Goal: Transaction & Acquisition: Purchase product/service

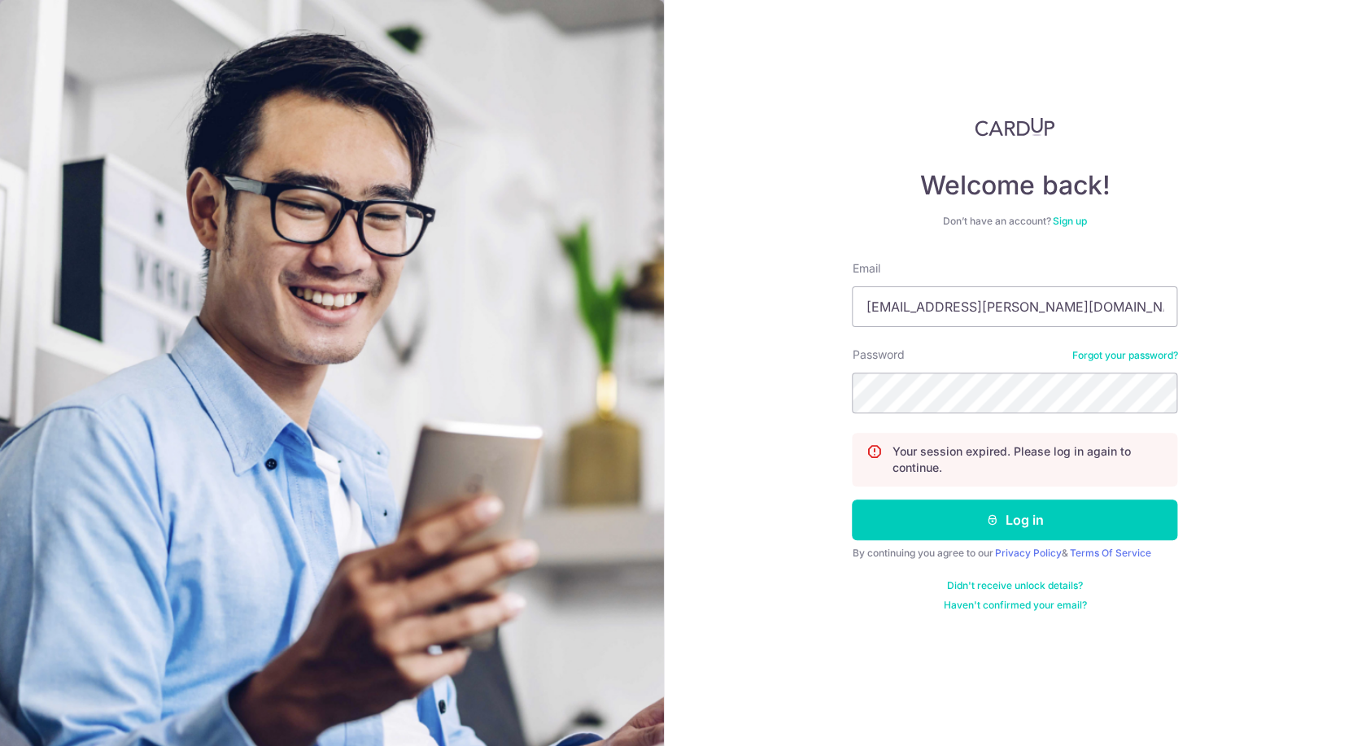
type input "[EMAIL_ADDRESS][PERSON_NAME][DOMAIN_NAME]"
click at [852, 500] on button "Log in" at bounding box center [1014, 520] width 325 height 41
click at [1023, 308] on input "Email" at bounding box center [1014, 306] width 325 height 41
type input "[EMAIL_ADDRESS][PERSON_NAME][DOMAIN_NAME]"
click at [852, 500] on button "Log in" at bounding box center [1014, 520] width 325 height 41
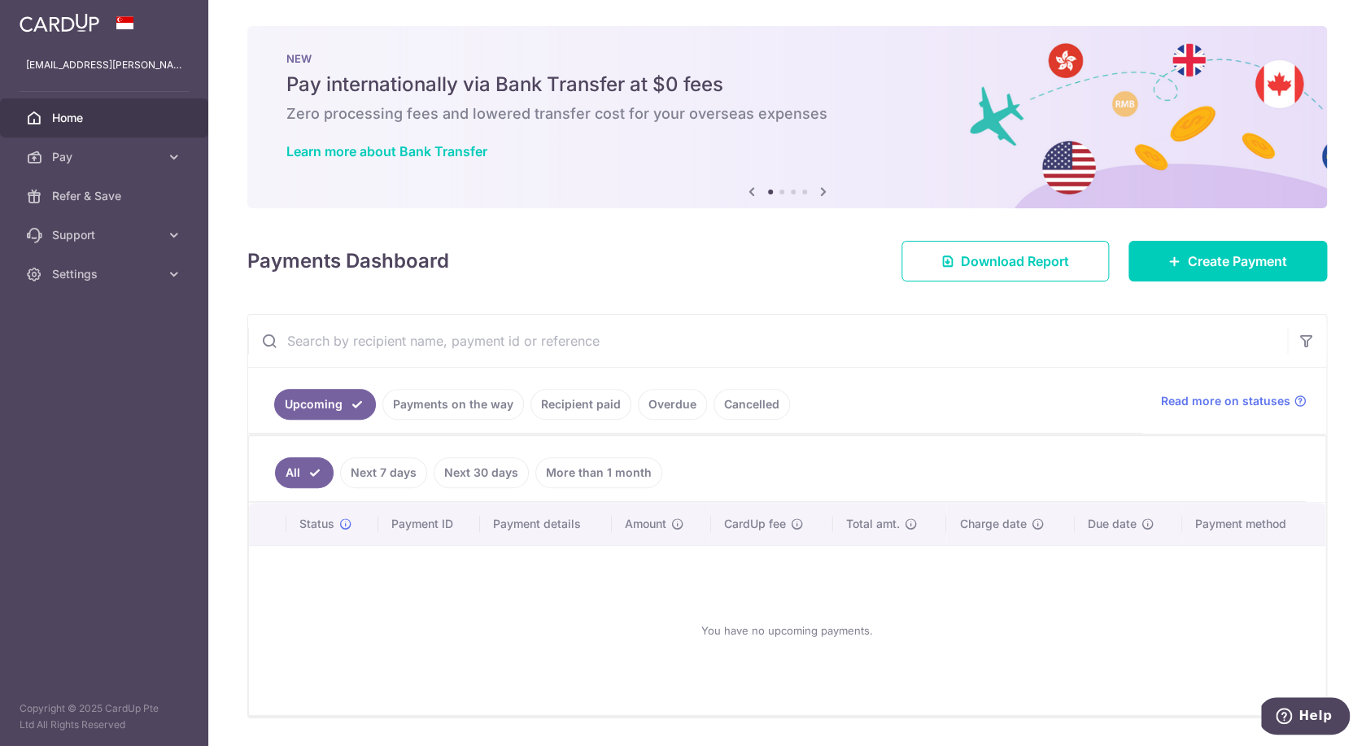
click at [133, 161] on div at bounding box center [690, 376] width 1380 height 753
click at [85, 159] on span "Pay" at bounding box center [105, 157] width 107 height 16
click at [85, 203] on span "Payments" at bounding box center [105, 196] width 107 height 16
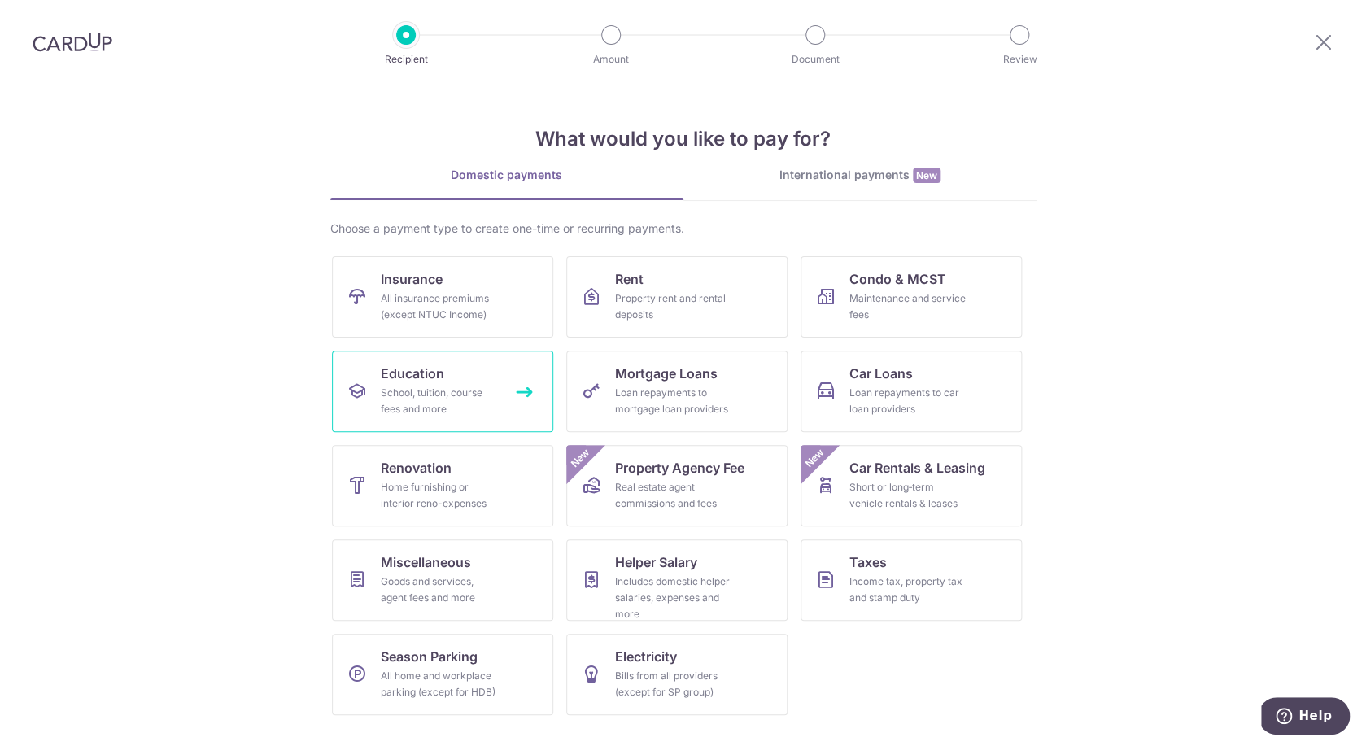
click at [484, 381] on link "Education School, tuition, course fees and more" at bounding box center [442, 391] width 221 height 81
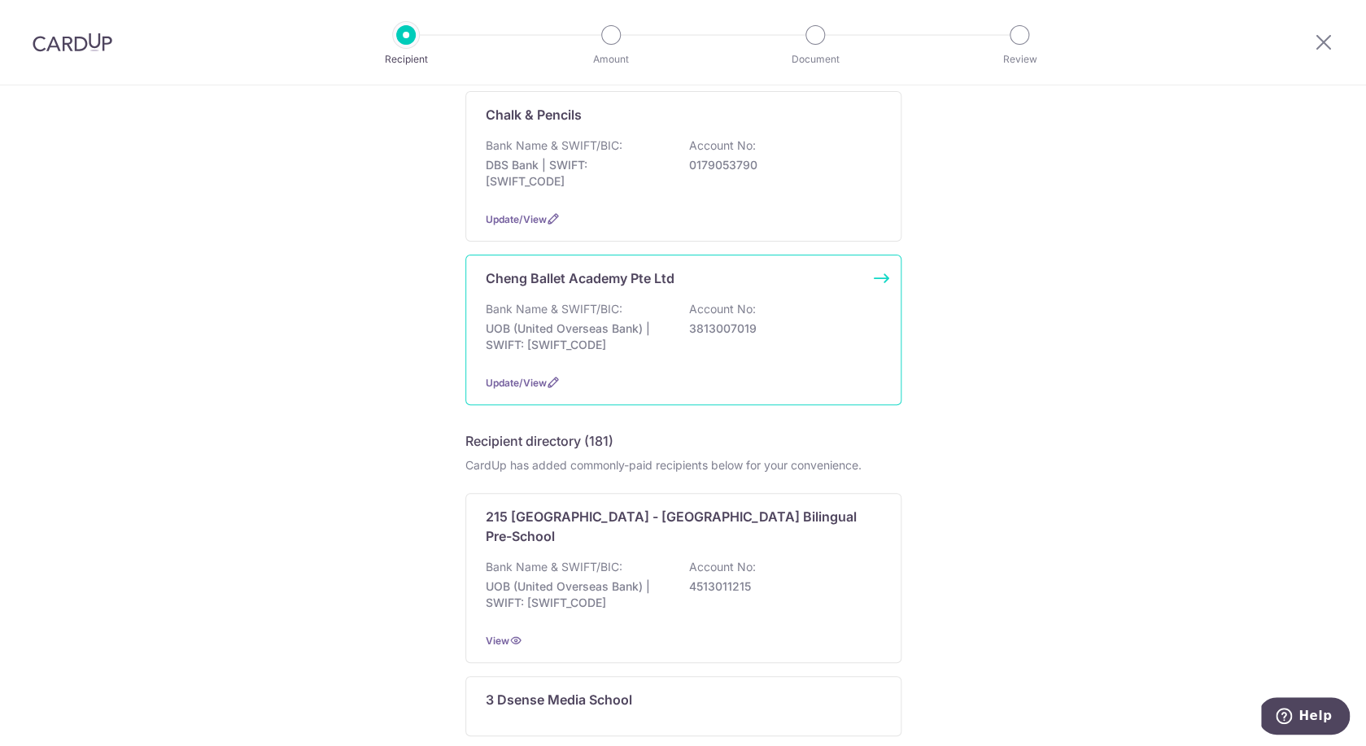
scroll to position [513, 0]
click at [801, 360] on div "Bank Name & SWIFT/BIC: UOB (United Overseas Bank) | SWIFT: UOVBSGSGXXX Account …" at bounding box center [683, 330] width 395 height 60
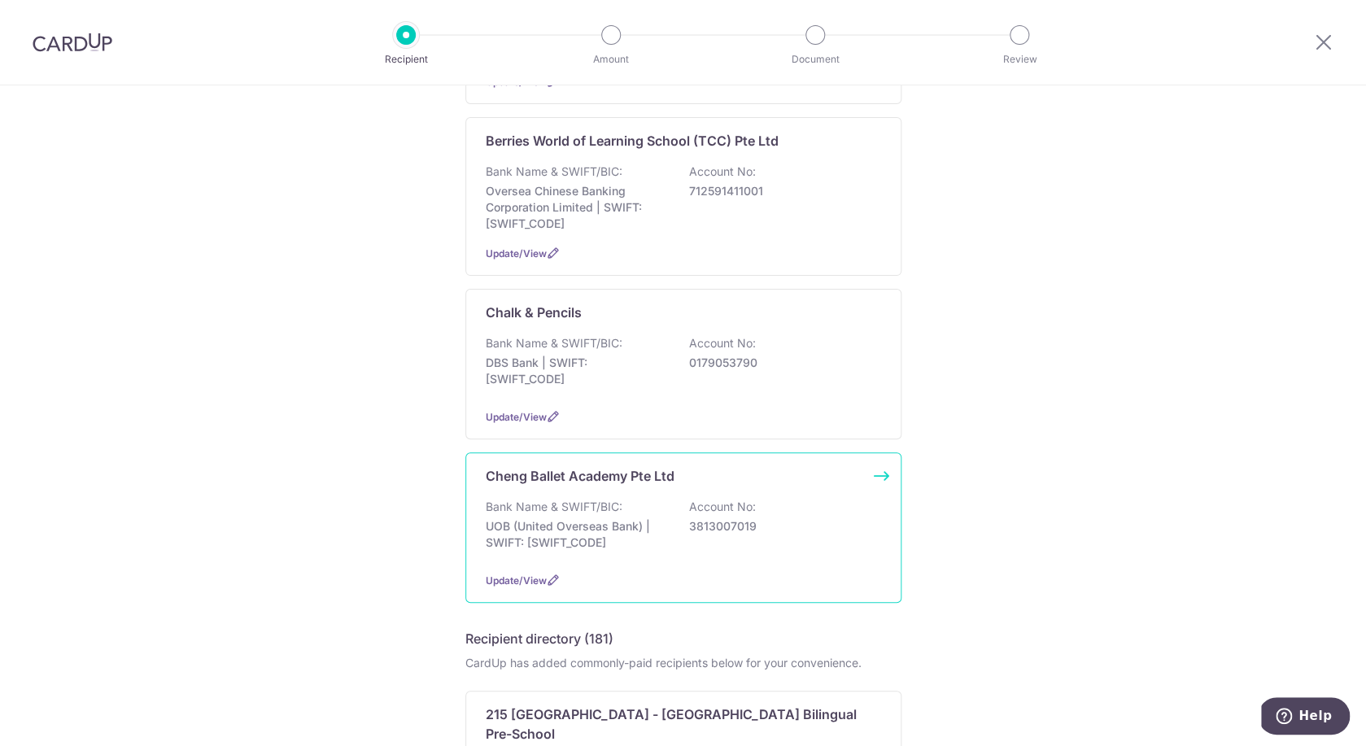
scroll to position [313, 0]
click at [840, 535] on p "3813007019" at bounding box center [780, 527] width 182 height 16
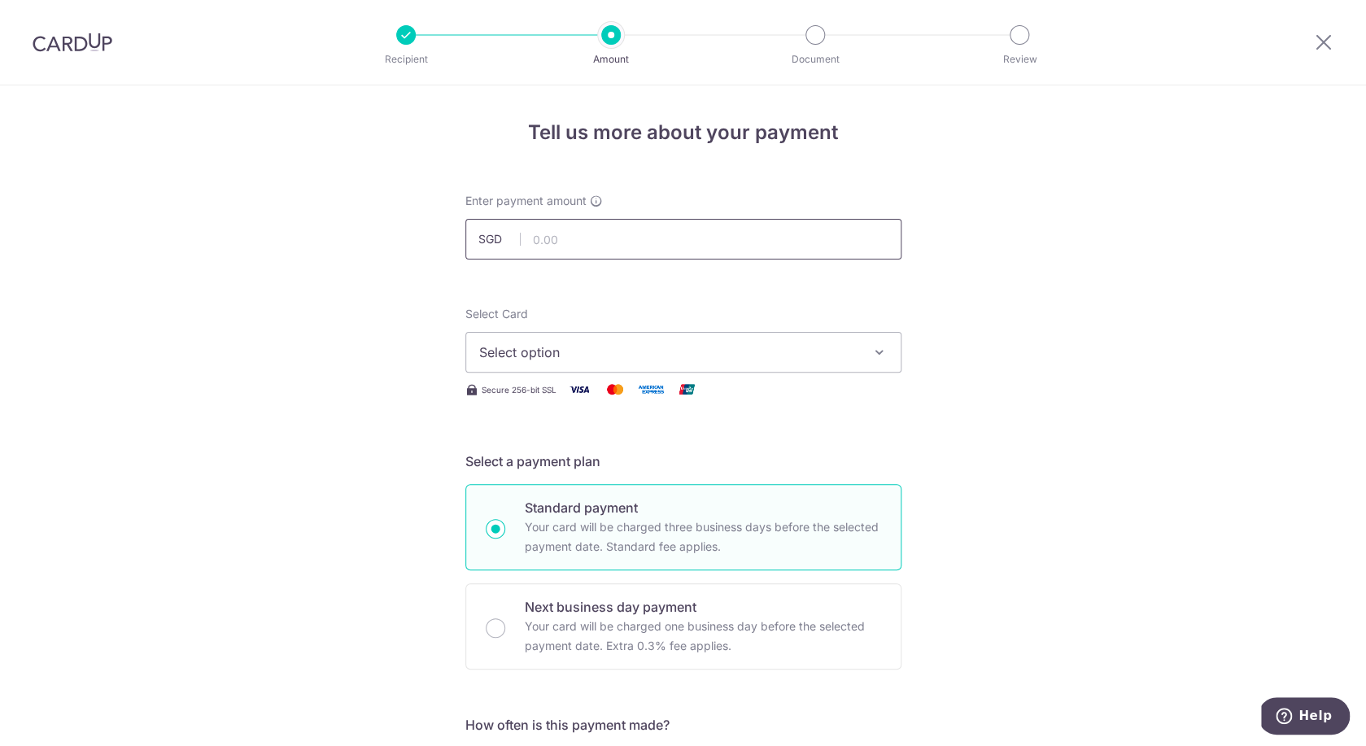
click at [616, 242] on input "text" at bounding box center [683, 239] width 436 height 41
type input "929.60"
click at [703, 352] on span "Select option" at bounding box center [668, 353] width 379 height 20
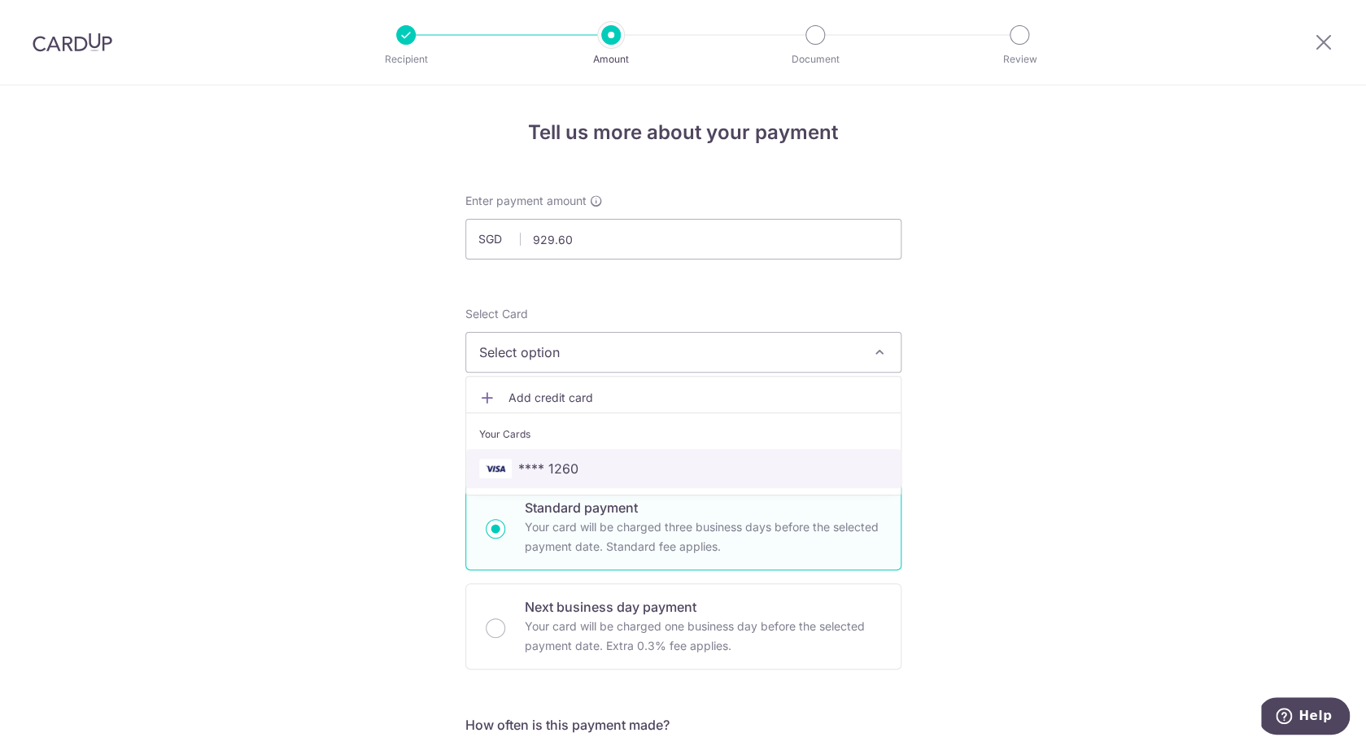
click at [653, 483] on link "**** 1260" at bounding box center [683, 468] width 434 height 39
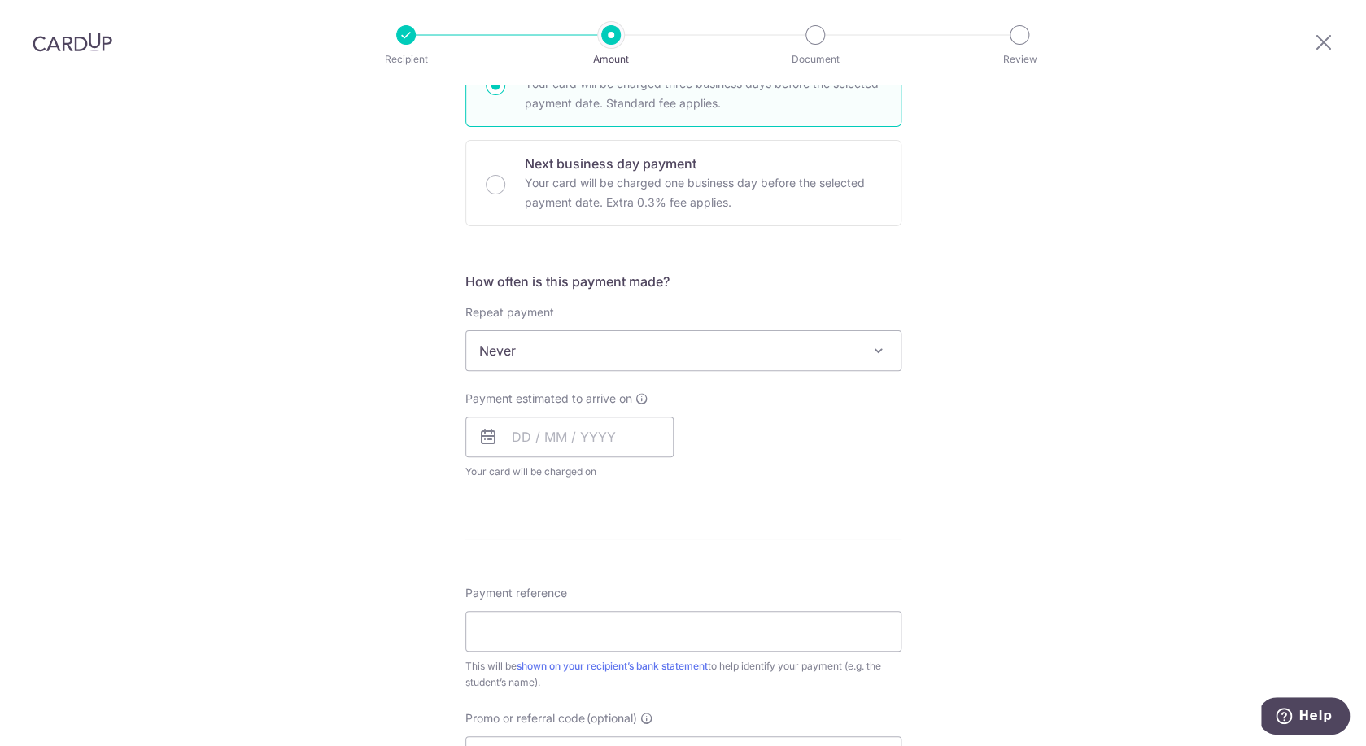
scroll to position [484, 0]
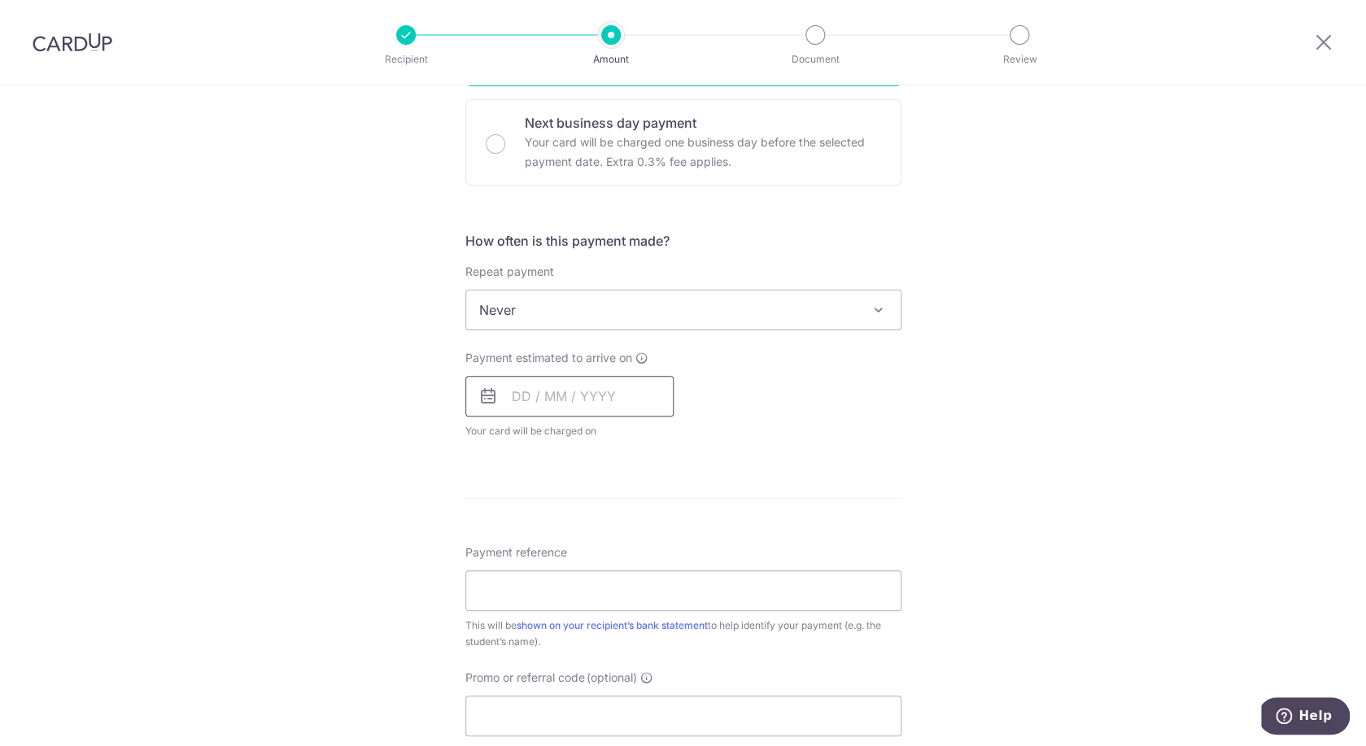
click at [575, 399] on input "text" at bounding box center [569, 396] width 208 height 41
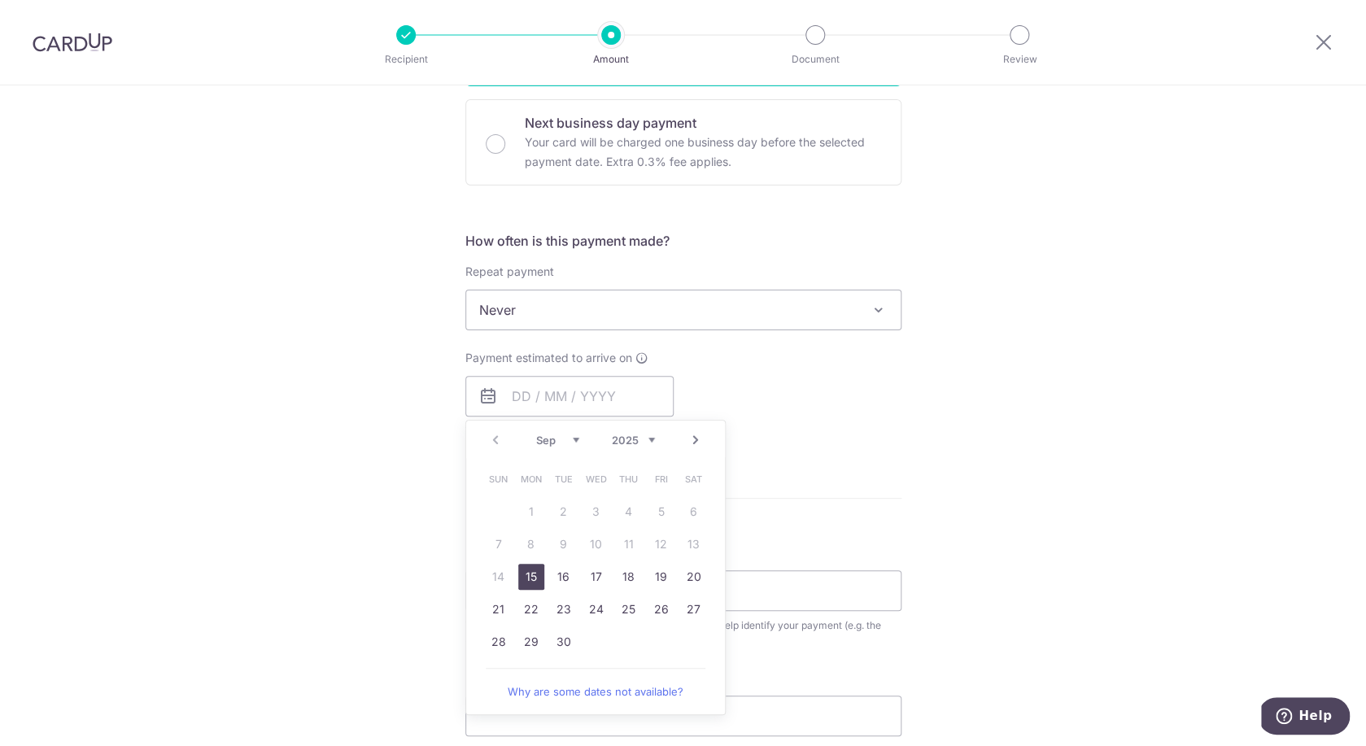
click at [528, 579] on link "15" at bounding box center [531, 577] width 26 height 26
type input "15/09/2025"
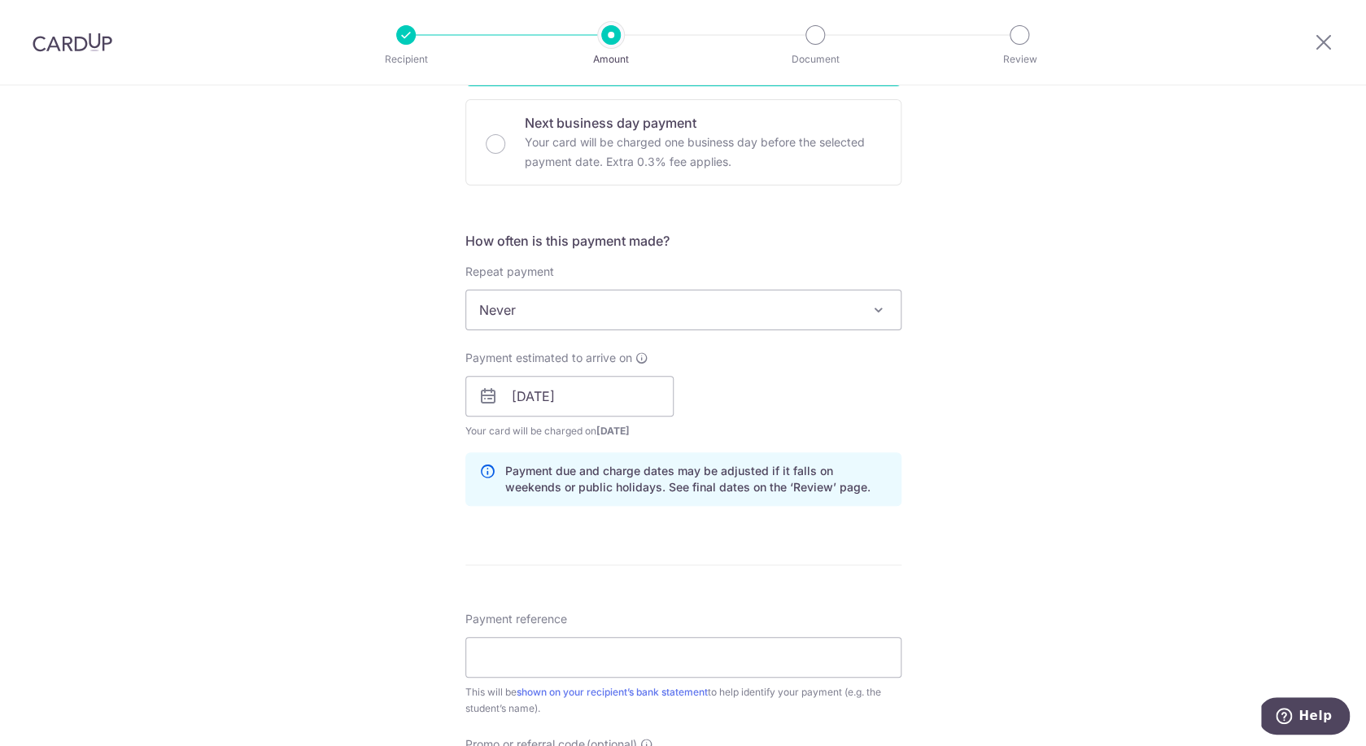
click at [1094, 478] on div "Tell us more about your payment Enter payment amount SGD 929.60 929.60 Select C…" at bounding box center [683, 370] width 1366 height 1539
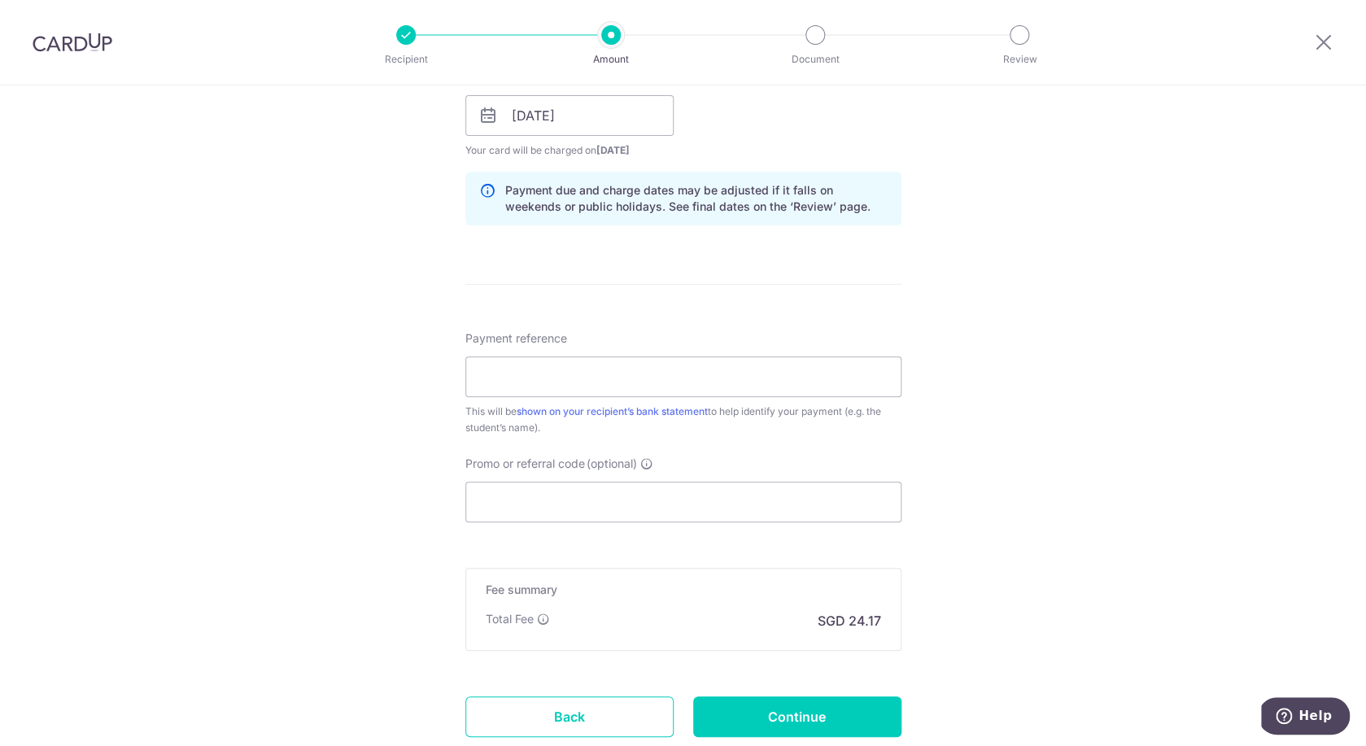
scroll to position [769, 0]
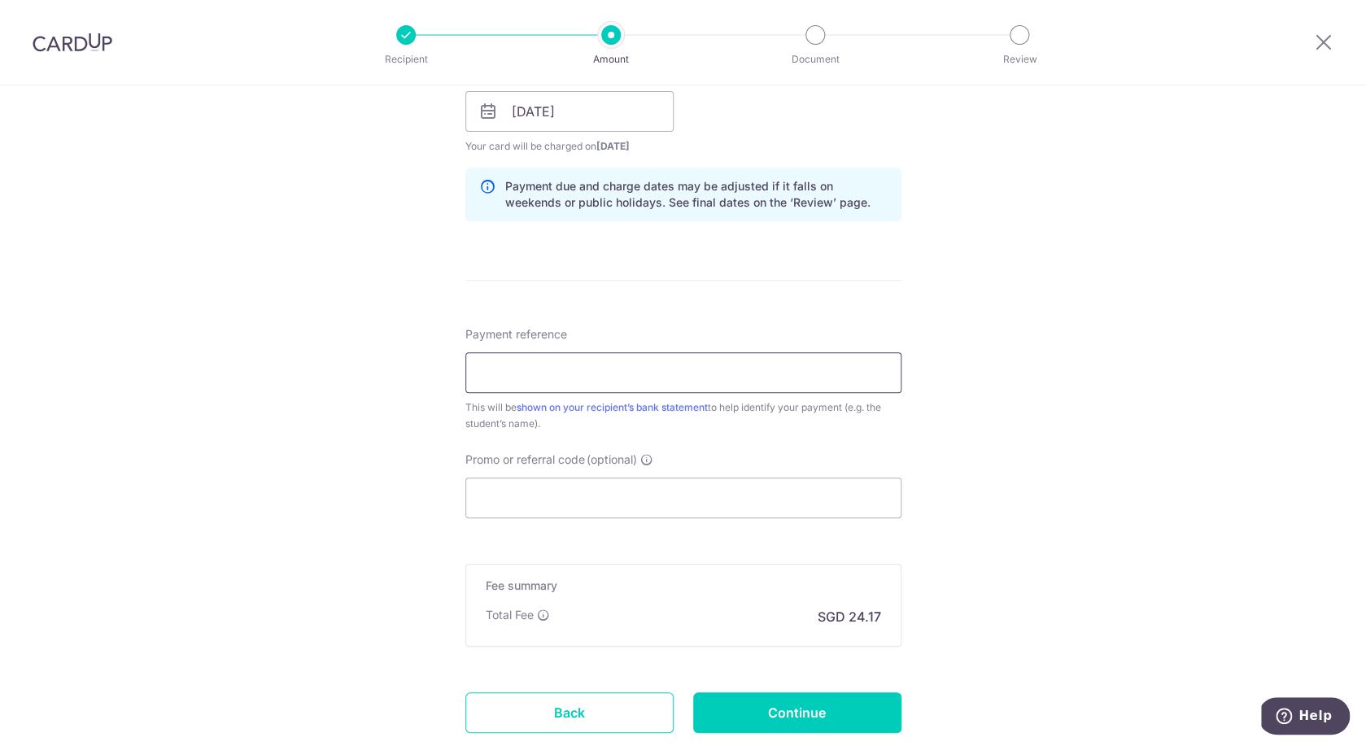
click at [601, 378] on input "Payment reference" at bounding box center [683, 372] width 436 height 41
click at [648, 369] on input "Alexis Ang" at bounding box center [683, 372] width 436 height 41
type input "[PERSON_NAME] 2509-0095, -0045, -0013"
click at [1054, 430] on div "Tell us more about your payment Enter payment amount SGD 929.60 929.60 Select C…" at bounding box center [683, 86] width 1366 height 1539
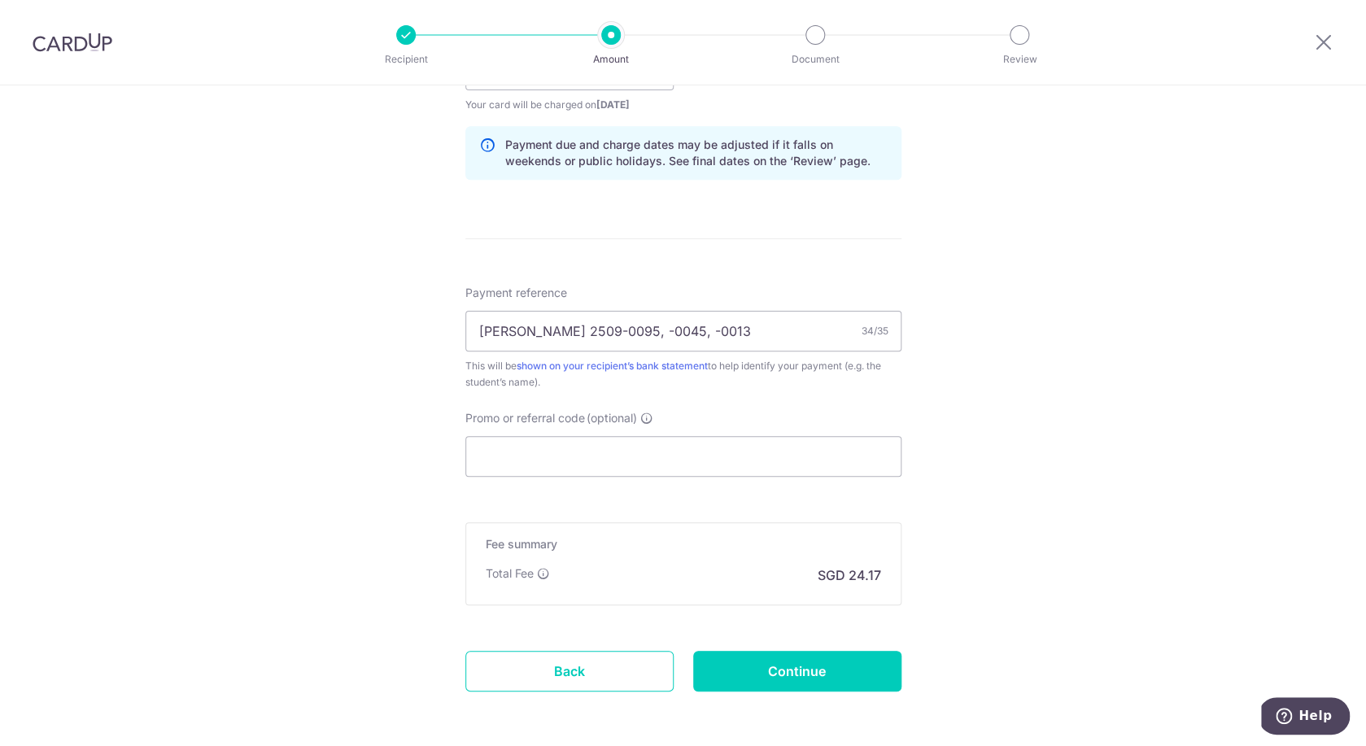
scroll to position [879, 0]
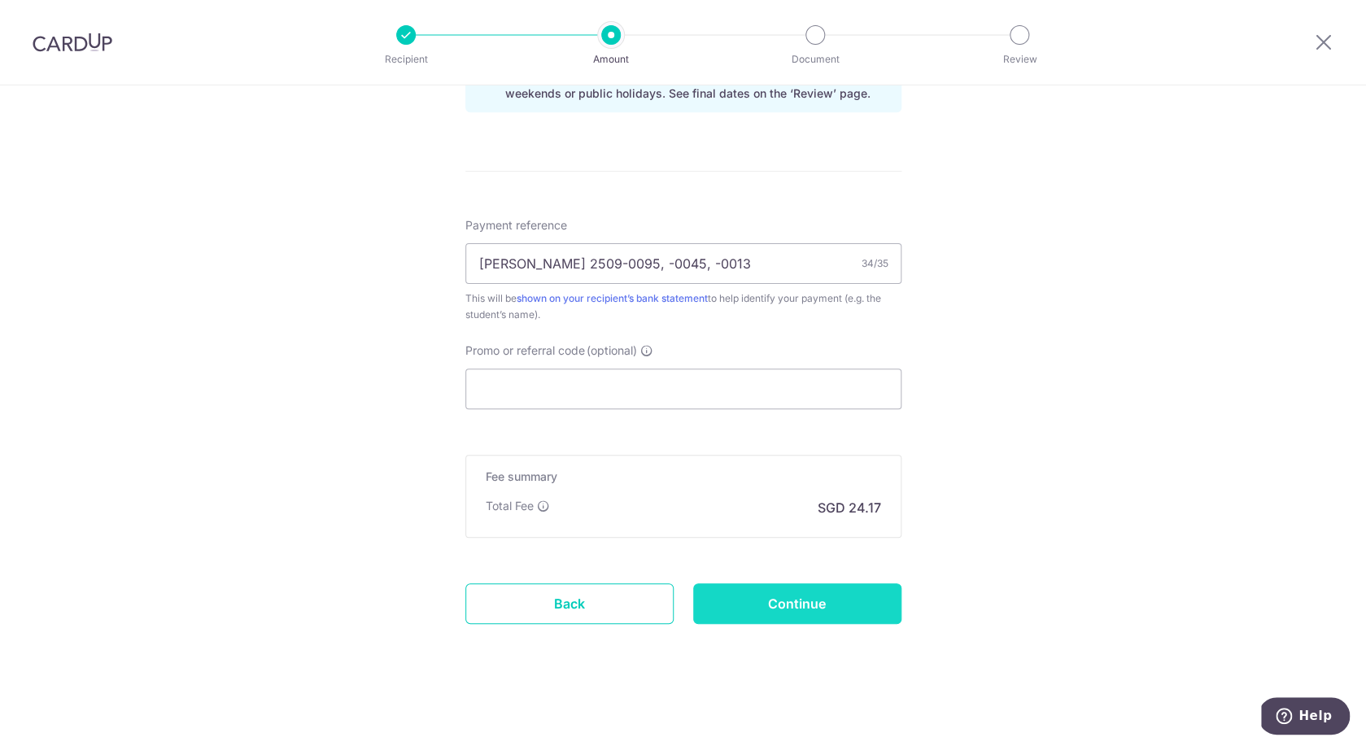
click at [818, 606] on input "Continue" at bounding box center [797, 603] width 208 height 41
type input "Create Schedule"
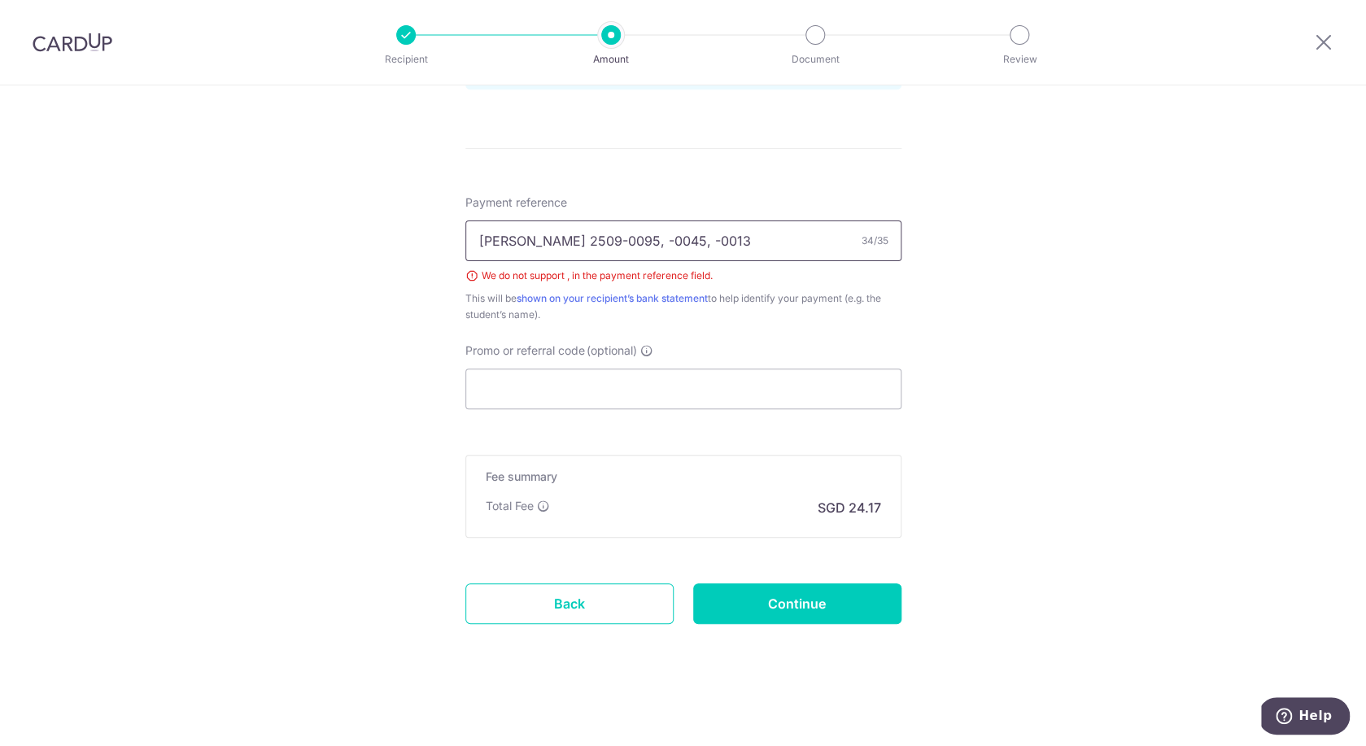
click at [615, 248] on input "[PERSON_NAME] 2509-0095, -0045, -0013" at bounding box center [683, 240] width 436 height 41
type input "[PERSON_NAME] 2509-0095 -0045 -0013"
click at [862, 607] on input "Continue" at bounding box center [797, 603] width 208 height 41
type input "Create Schedule"
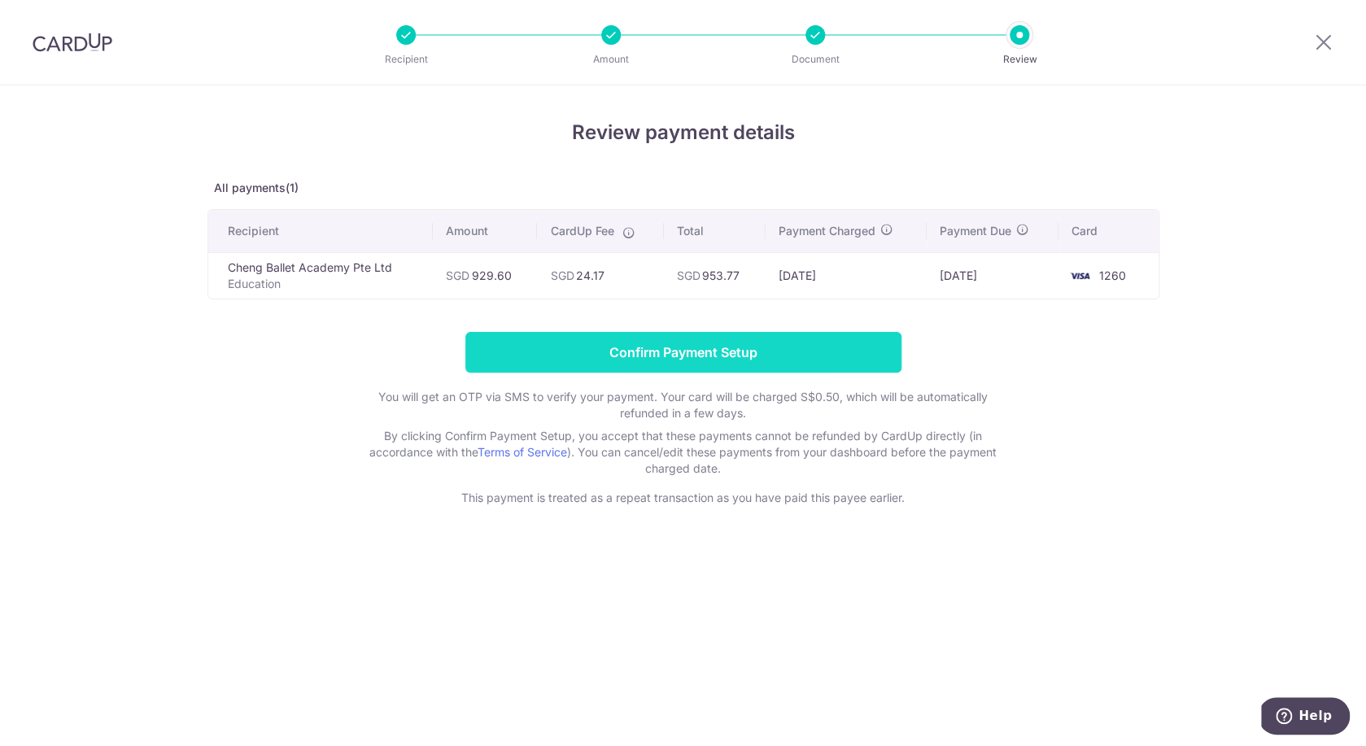
click at [748, 351] on input "Confirm Payment Setup" at bounding box center [683, 352] width 436 height 41
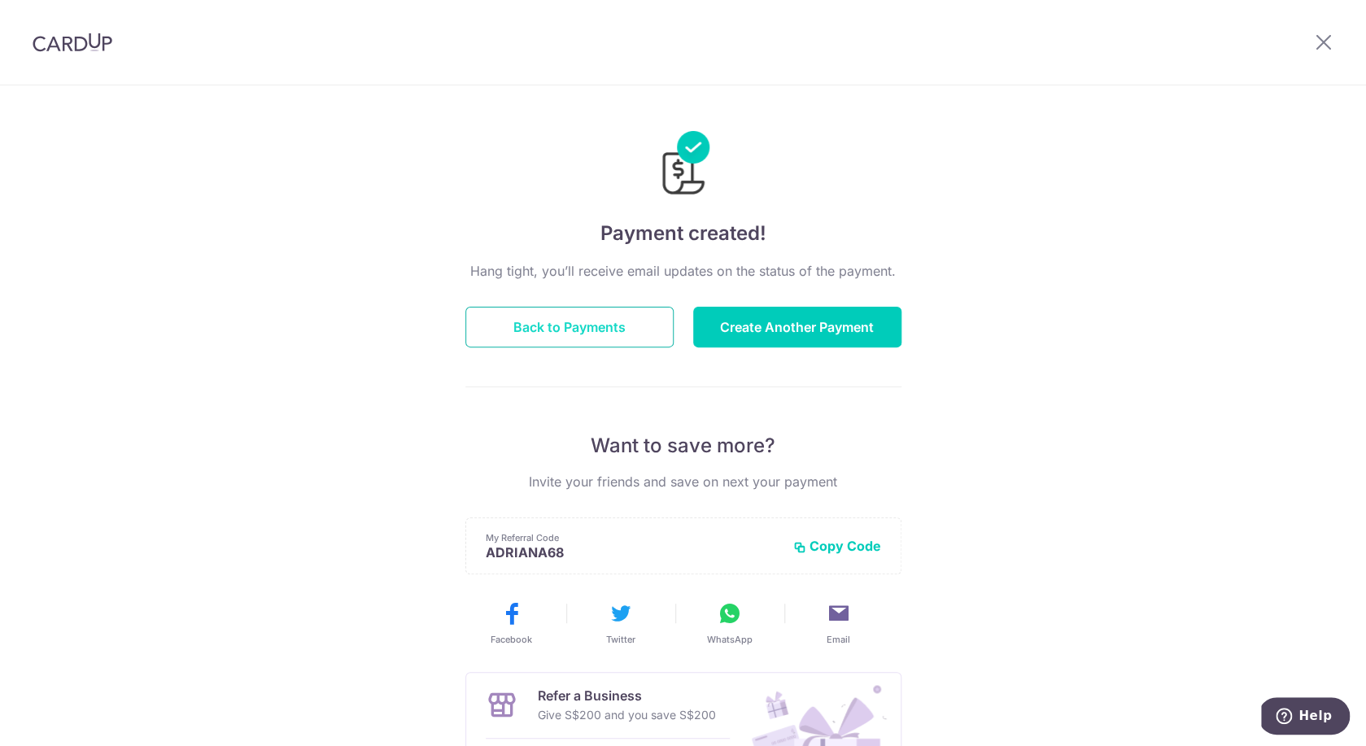
click at [534, 321] on button "Back to Payments" at bounding box center [569, 327] width 208 height 41
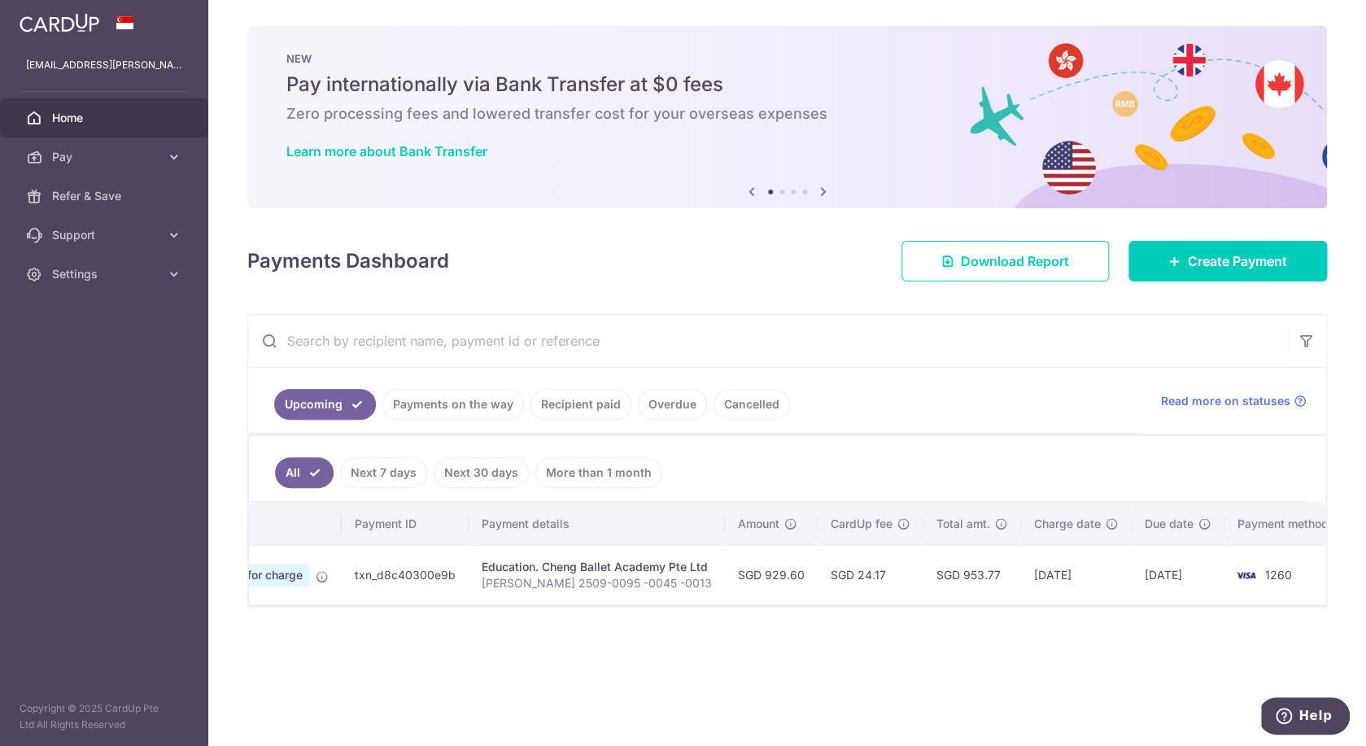
scroll to position [0, 124]
